Goal: Task Accomplishment & Management: Manage account settings

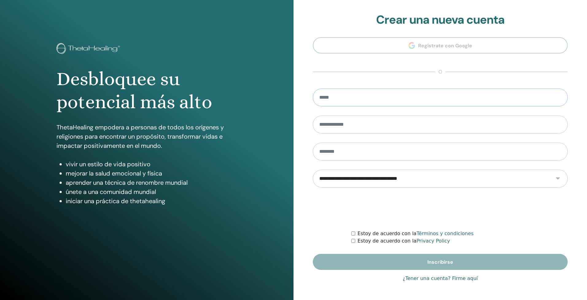
click at [340, 100] on input "email" at bounding box center [440, 97] width 255 height 18
type input "**********"
type input "*****"
click at [429, 256] on form "**********" at bounding box center [440, 178] width 255 height 181
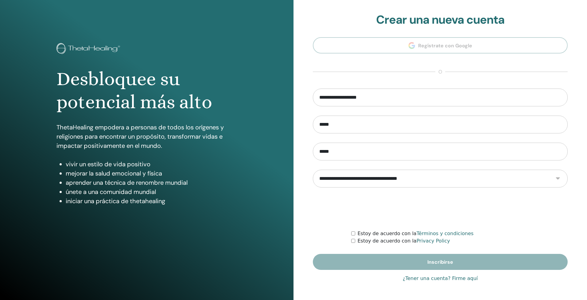
click at [444, 263] on form "**********" at bounding box center [440, 178] width 255 height 181
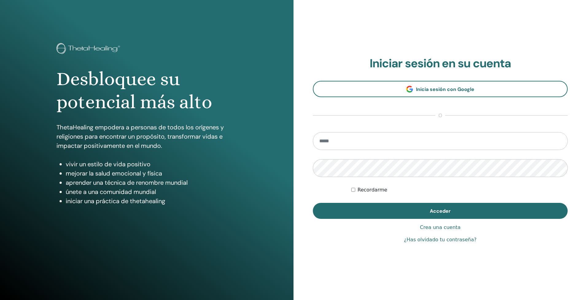
click at [347, 139] on input "email" at bounding box center [440, 141] width 255 height 18
type input "**********"
click at [375, 139] on input "**********" at bounding box center [440, 141] width 255 height 18
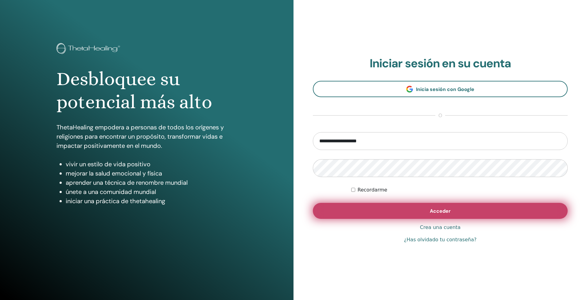
click at [390, 209] on button "Acceder" at bounding box center [440, 211] width 255 height 16
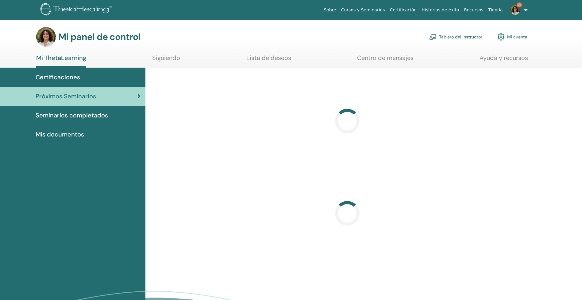
click at [455, 37] on font "Tablero del instructor" at bounding box center [460, 37] width 43 height 6
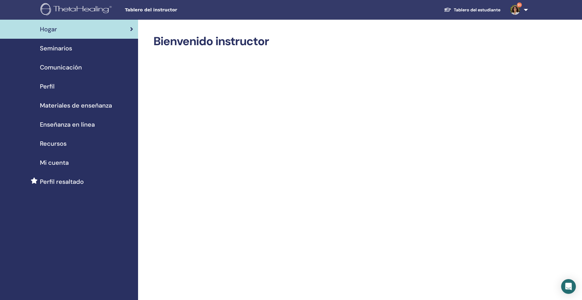
click at [55, 45] on span "Seminarios" at bounding box center [56, 48] width 32 height 9
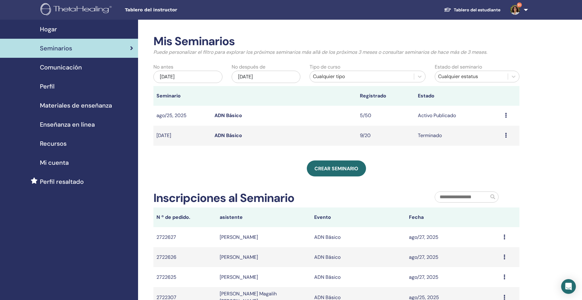
click at [232, 114] on link "ADN Básico" at bounding box center [229, 115] width 28 height 6
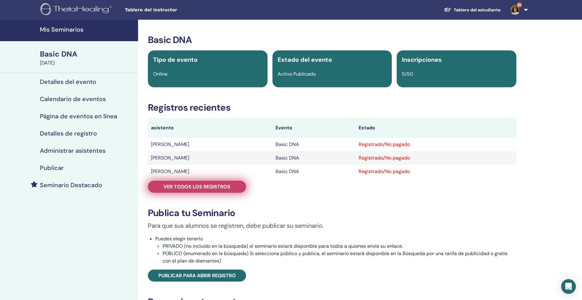
click at [209, 185] on span "Ver todos los registros" at bounding box center [197, 186] width 67 height 6
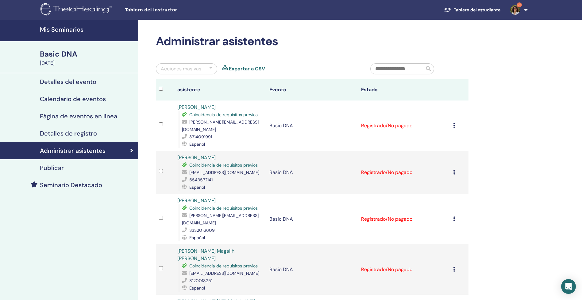
click at [454, 123] on icon at bounding box center [454, 125] width 2 height 5
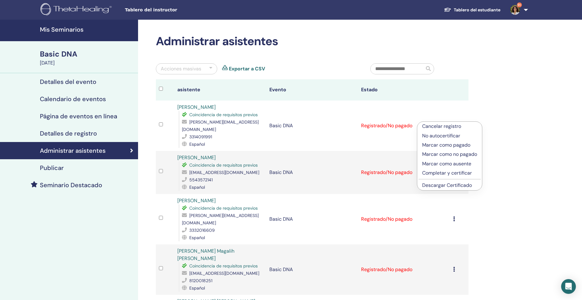
click at [441, 173] on p "Completar y certificar" at bounding box center [449, 172] width 55 height 7
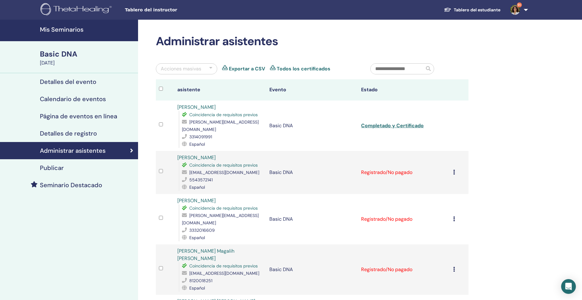
click at [454, 169] on icon at bounding box center [454, 171] width 2 height 5
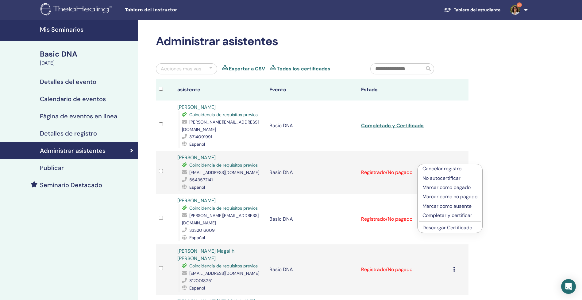
click at [450, 215] on p "Completar y certificar" at bounding box center [450, 215] width 55 height 7
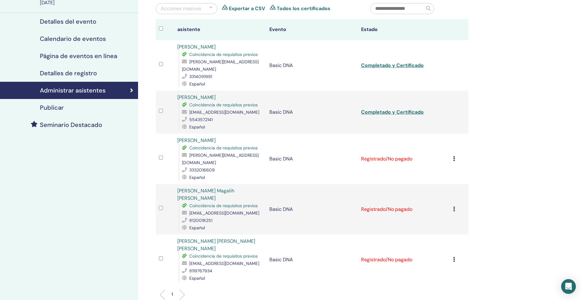
scroll to position [61, 0]
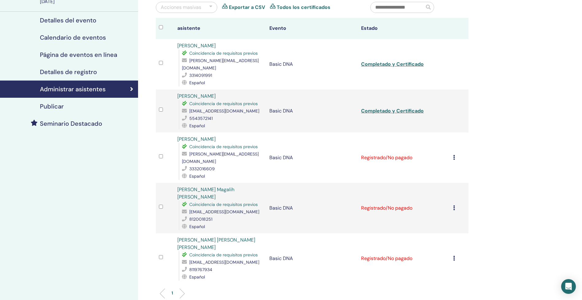
click at [454, 155] on icon at bounding box center [454, 157] width 2 height 5
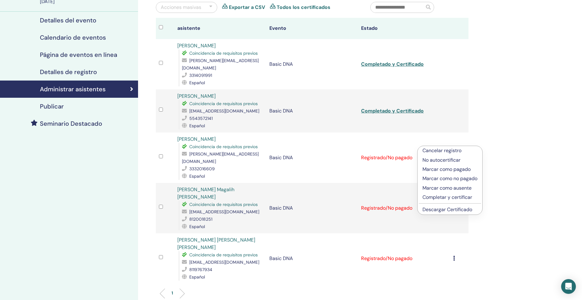
click at [452, 196] on p "Completar y certificar" at bounding box center [450, 196] width 55 height 7
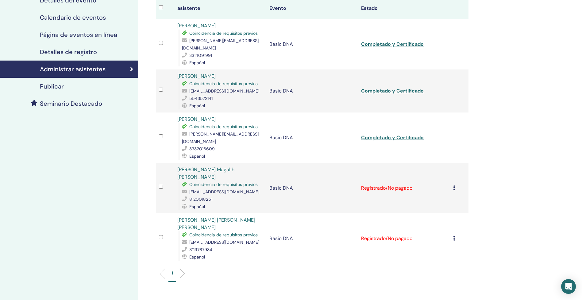
scroll to position [92, 0]
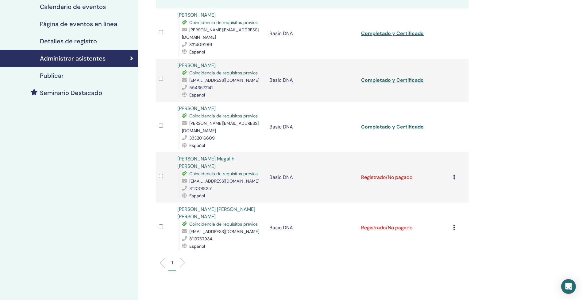
click at [454, 174] on icon at bounding box center [454, 176] width 2 height 5
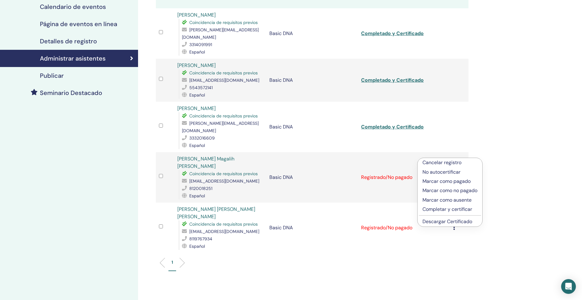
click at [451, 210] on p "Completar y certificar" at bounding box center [450, 208] width 55 height 7
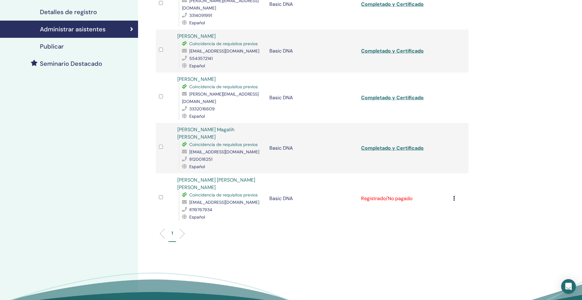
scroll to position [123, 0]
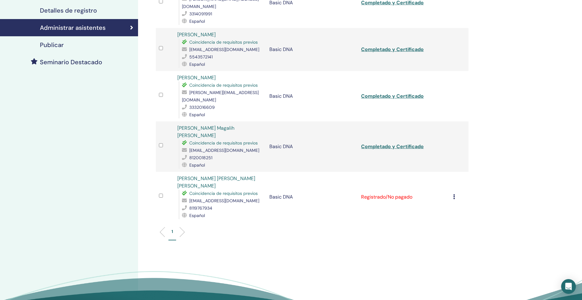
click at [454, 194] on icon at bounding box center [454, 196] width 2 height 5
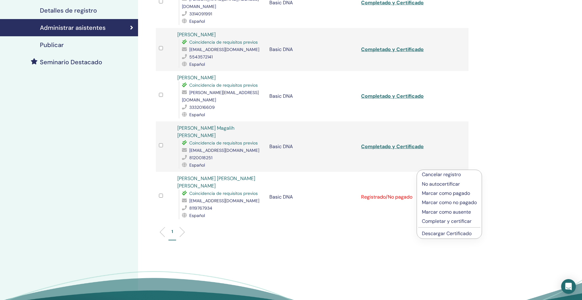
click at [448, 223] on p "Completar y certificar" at bounding box center [449, 220] width 55 height 7
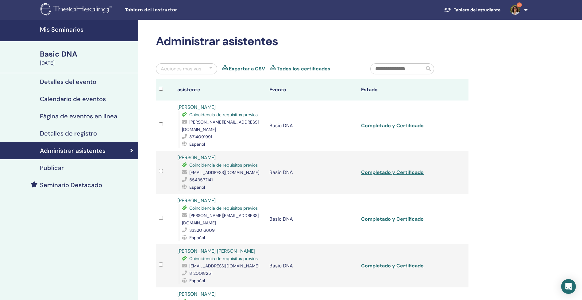
click at [407, 122] on link "Completado y Certificado" at bounding box center [392, 125] width 63 height 6
click at [408, 169] on link "Completado y Certificado" at bounding box center [392, 172] width 63 height 6
click at [406, 216] on link "Completado y Certificado" at bounding box center [392, 219] width 63 height 6
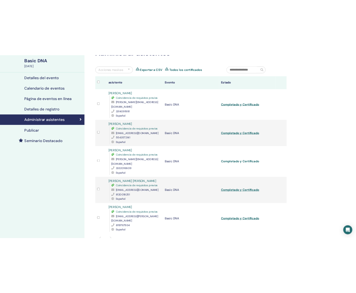
scroll to position [61, 0]
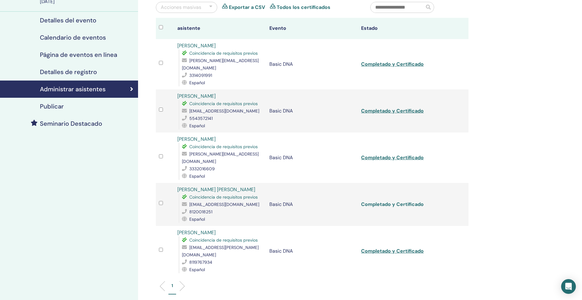
click at [406, 201] on link "Completado y Certificado" at bounding box center [392, 204] width 63 height 6
click at [408, 247] on link "Completado y Certificado" at bounding box center [392, 250] width 63 height 6
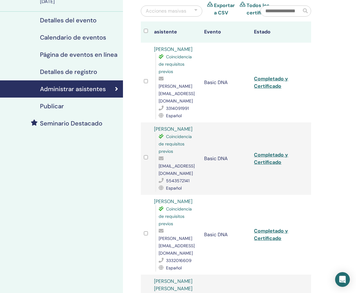
click at [340, 18] on div "Administrar asistentes Acciones masivas Exportar a CSV Todos los certificados a…" at bounding box center [246, 251] width 246 height 586
click at [117, 2] on div "[DATE]" at bounding box center [79, 1] width 79 height 7
